Goal: Find specific page/section: Find specific page/section

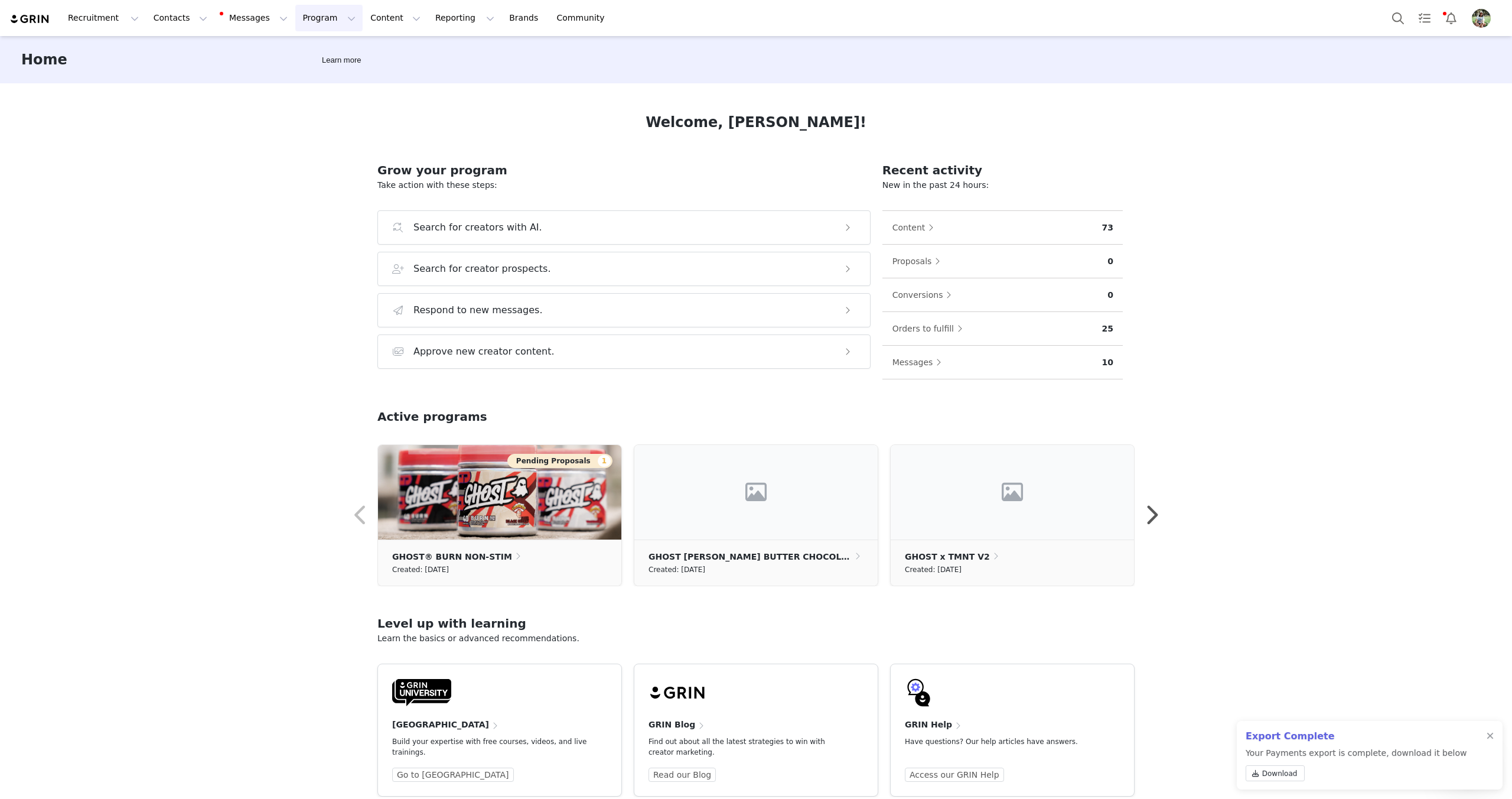
click at [311, 21] on button "Program Program" at bounding box center [328, 18] width 67 height 27
click at [312, 67] on link "Campaigns" at bounding box center [323, 74] width 93 height 22
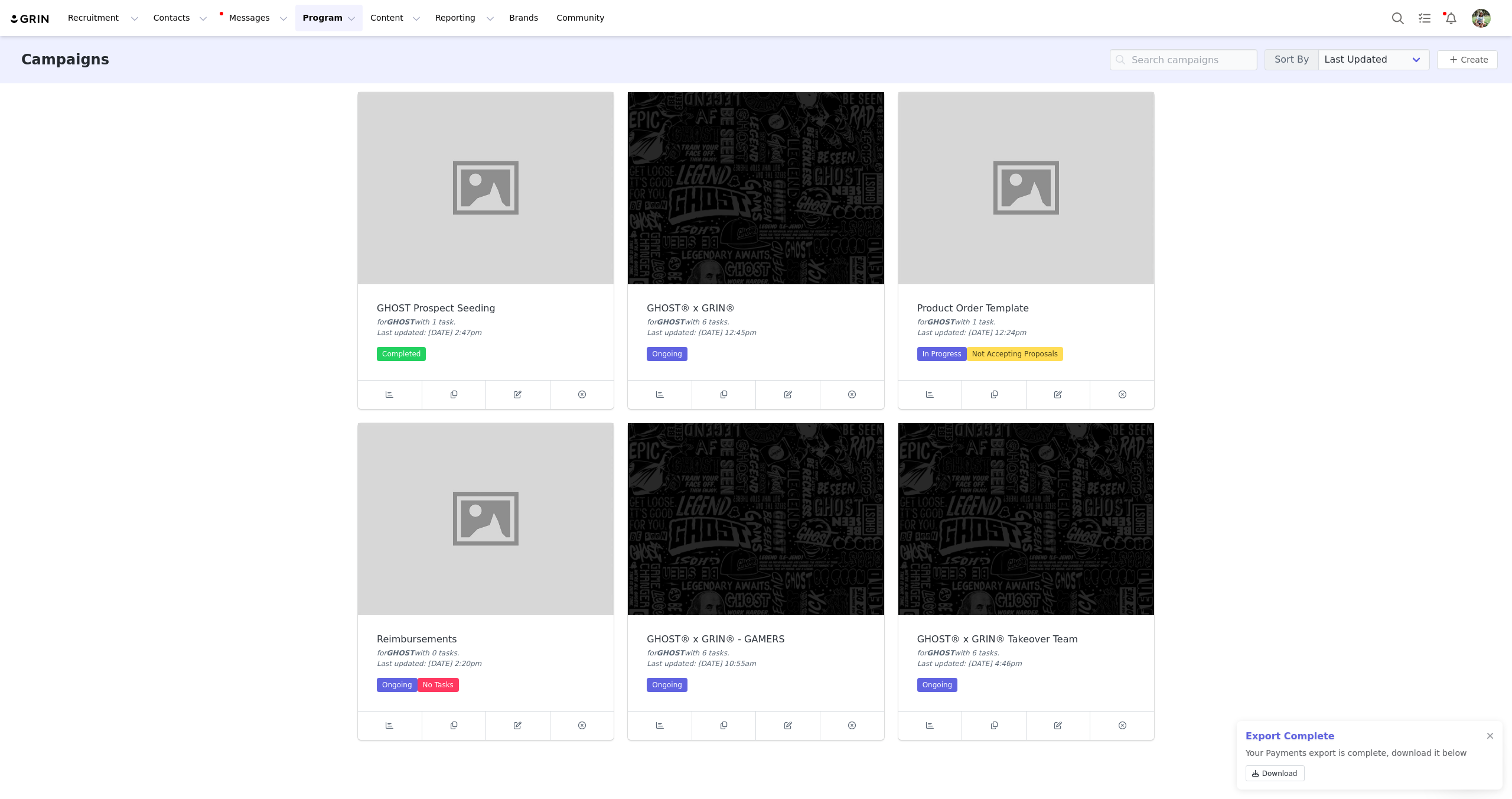
click at [753, 238] on img at bounding box center [755, 188] width 256 height 192
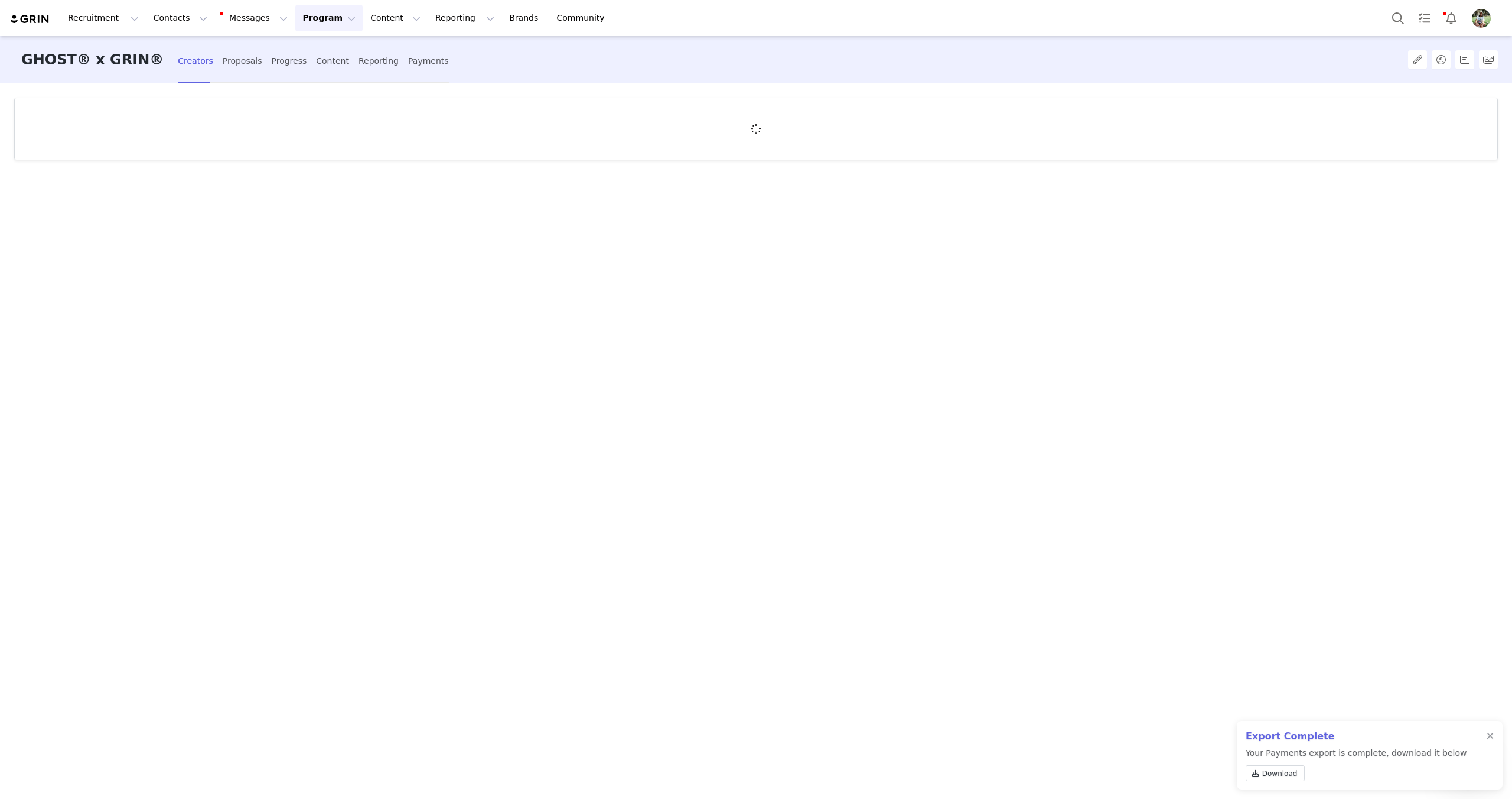
click at [1495, 737] on div "Export Complete Your Payments export is complete, download it below Download" at bounding box center [1370, 754] width 266 height 68
click at [1485, 735] on div "Export Complete Your Payments export is complete, download it below Download" at bounding box center [1370, 754] width 266 height 68
click at [1488, 733] on div at bounding box center [1490, 736] width 7 height 10
